Goal: Information Seeking & Learning: Learn about a topic

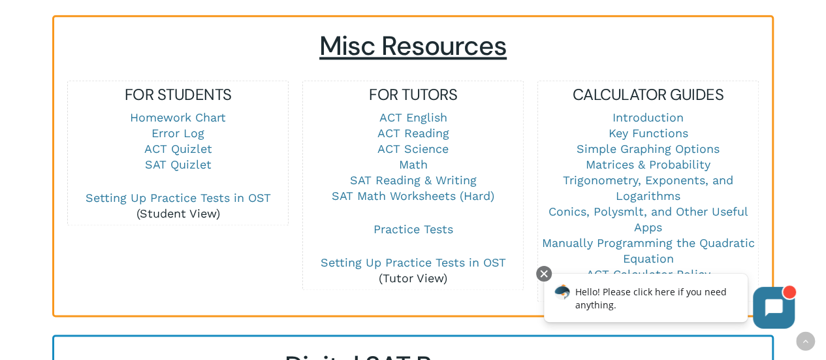
scroll to position [904, 0]
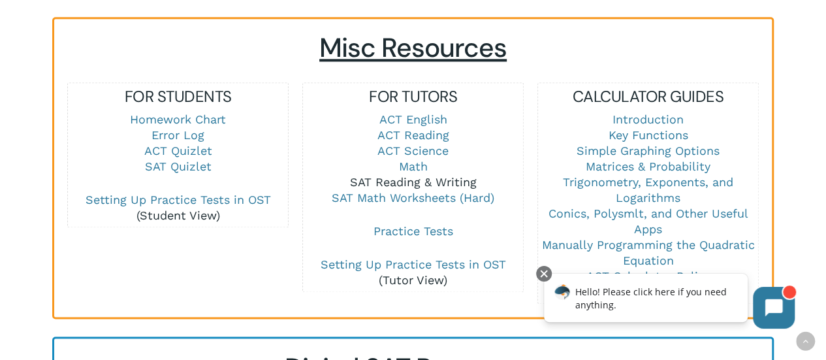
click at [425, 175] on link "SAT Reading & Writing" at bounding box center [413, 182] width 127 height 14
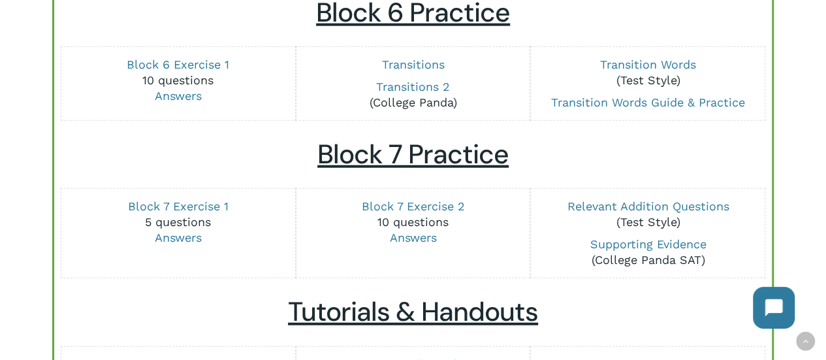
scroll to position [1637, 0]
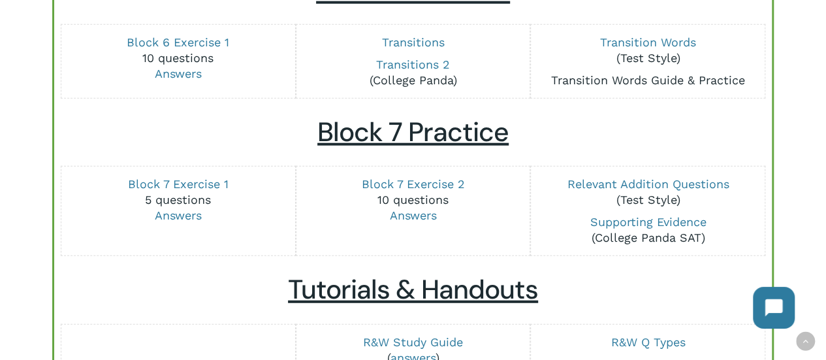
click at [670, 76] on link "Transition Words Guide & Practice" at bounding box center [648, 80] width 194 height 14
